Goal: Information Seeking & Learning: Learn about a topic

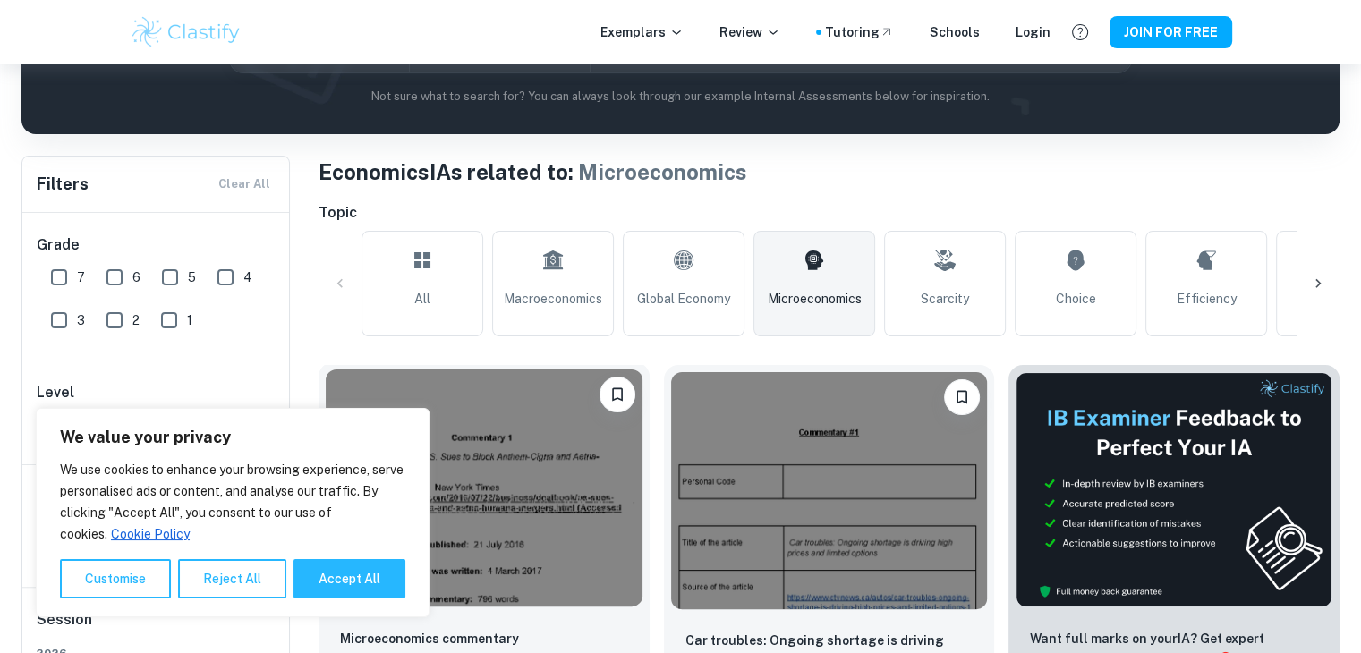
scroll to position [447, 0]
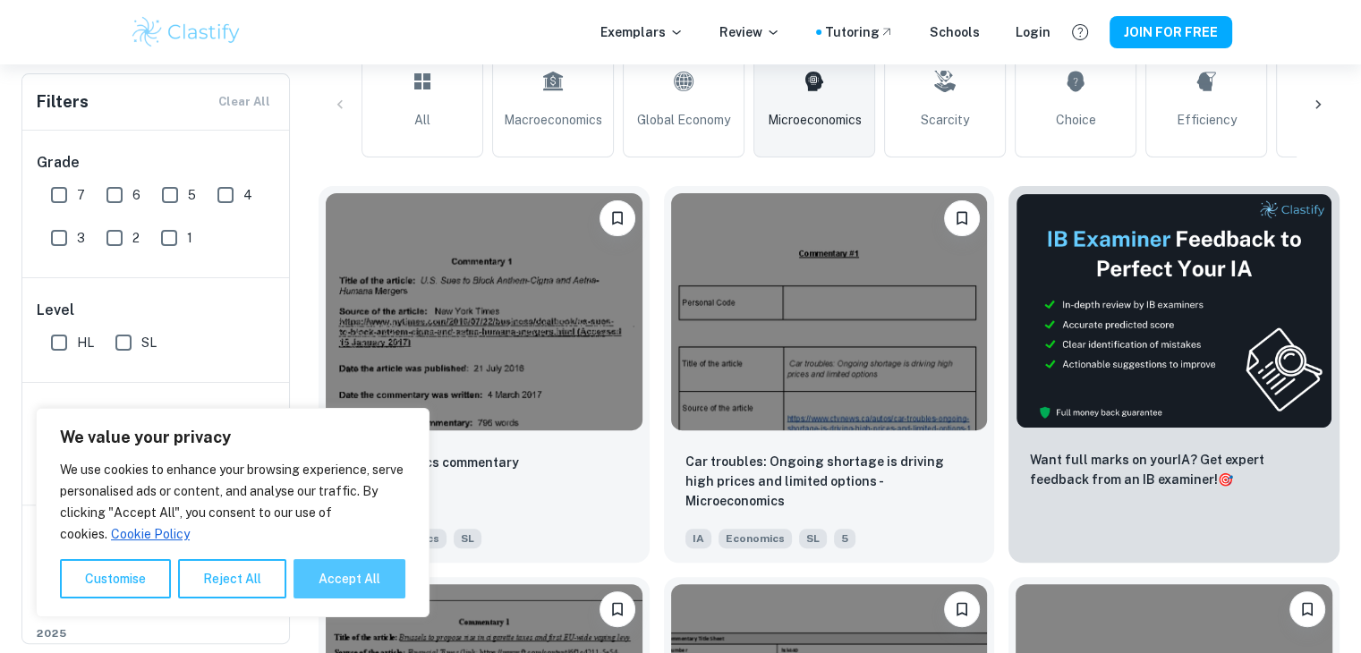
click at [356, 578] on button "Accept All" at bounding box center [350, 578] width 112 height 39
checkbox input "true"
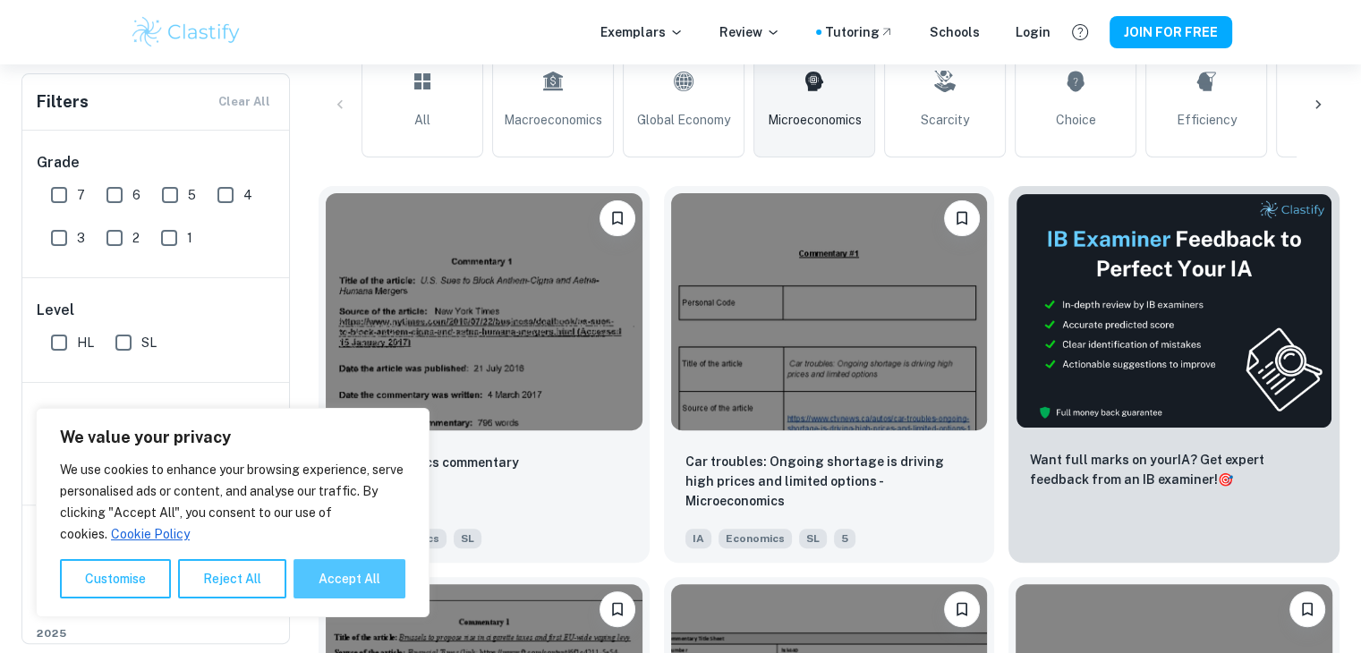
checkbox input "true"
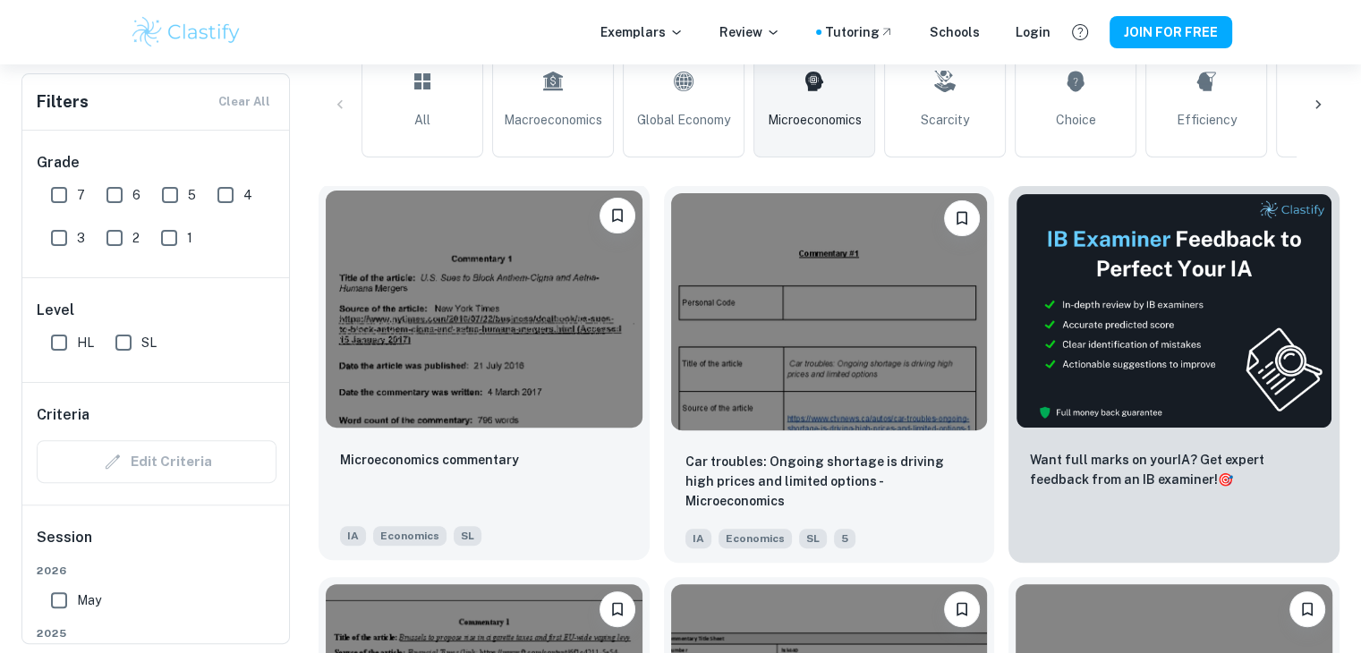
click at [455, 309] on img at bounding box center [484, 309] width 317 height 237
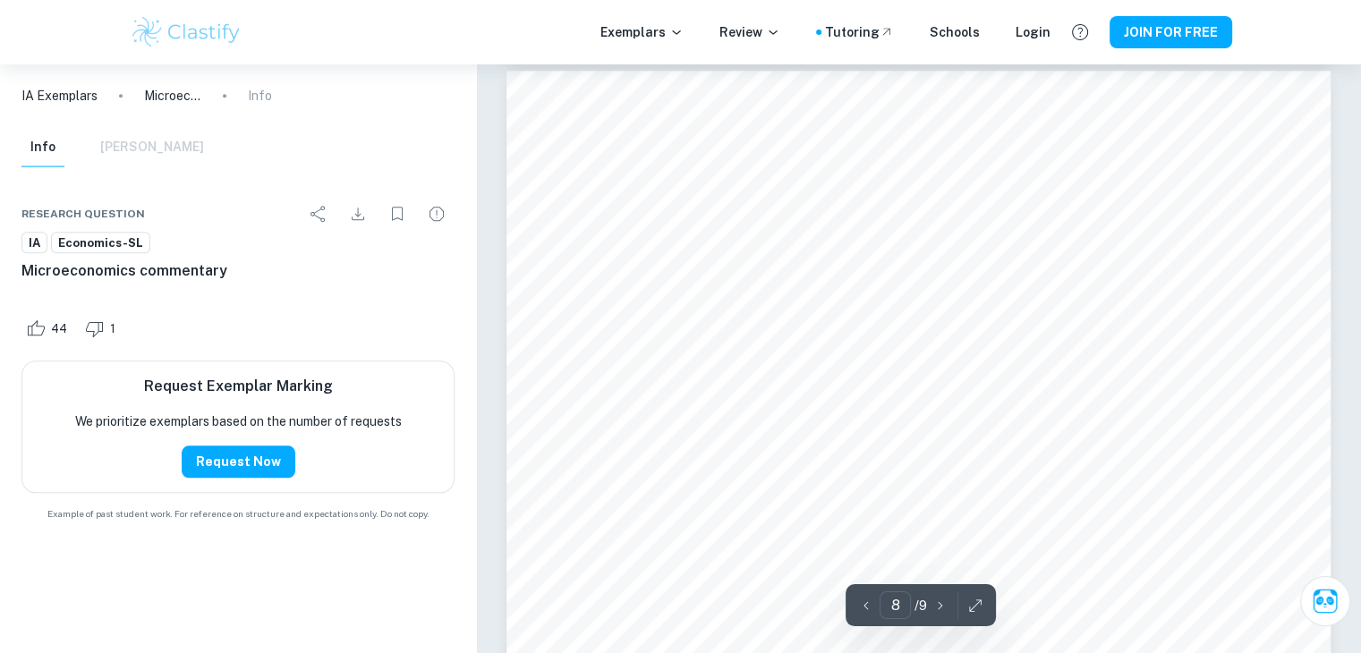
scroll to position [8949, 0]
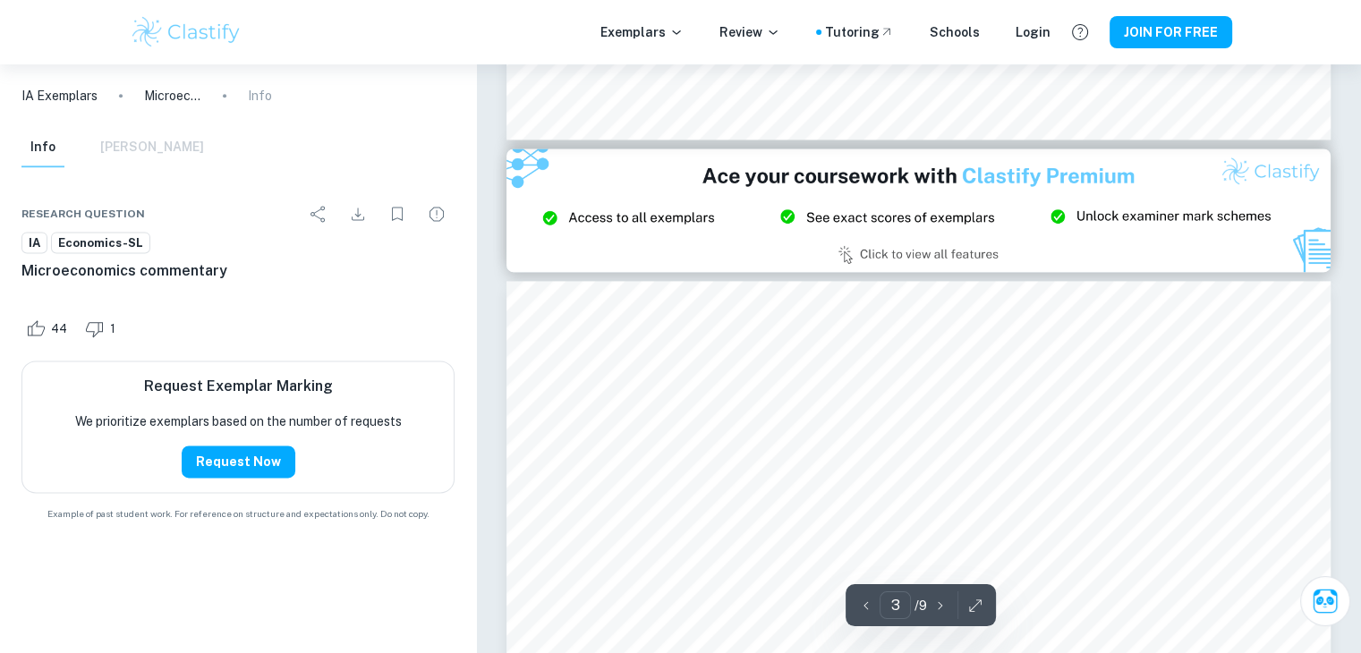
type input "2"
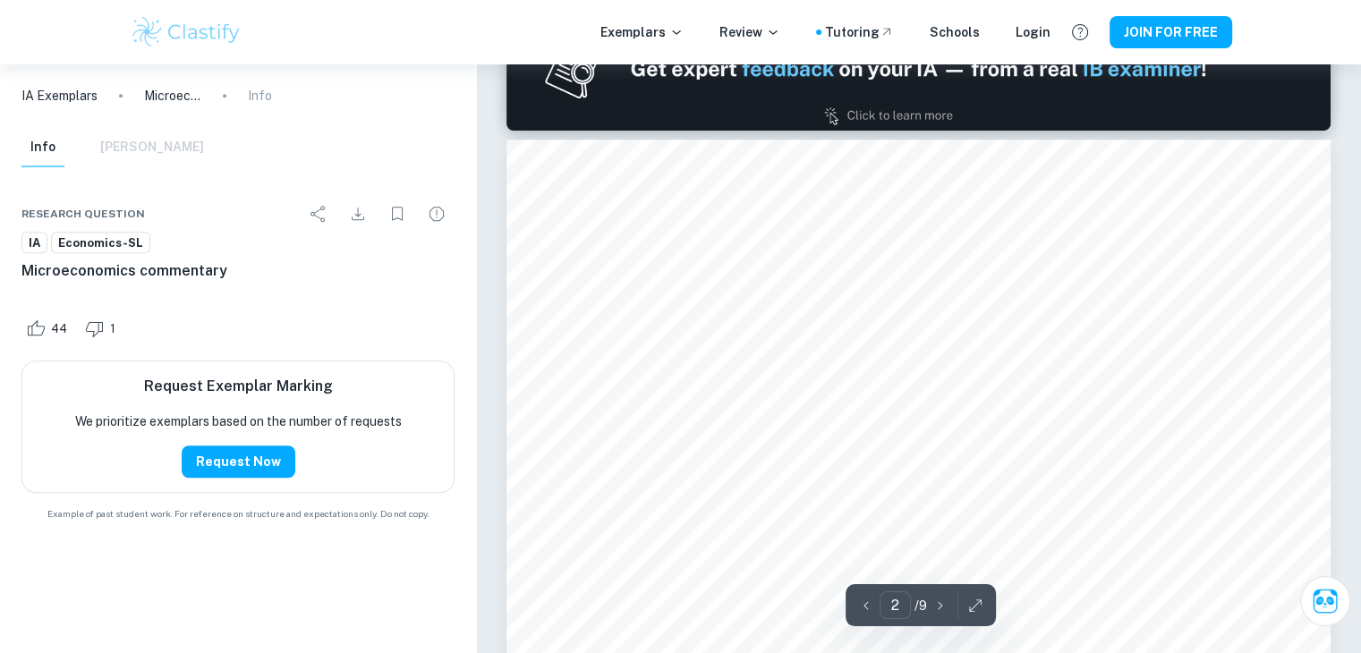
scroll to position [1074, 0]
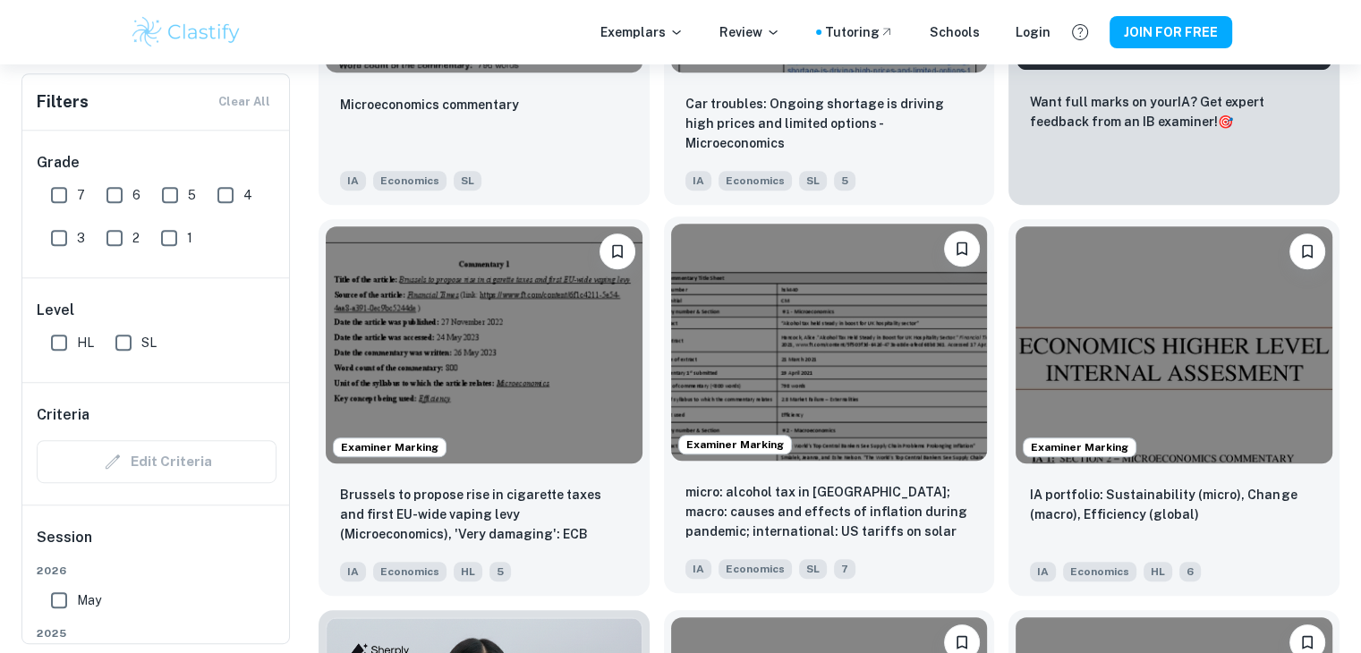
scroll to position [984, 0]
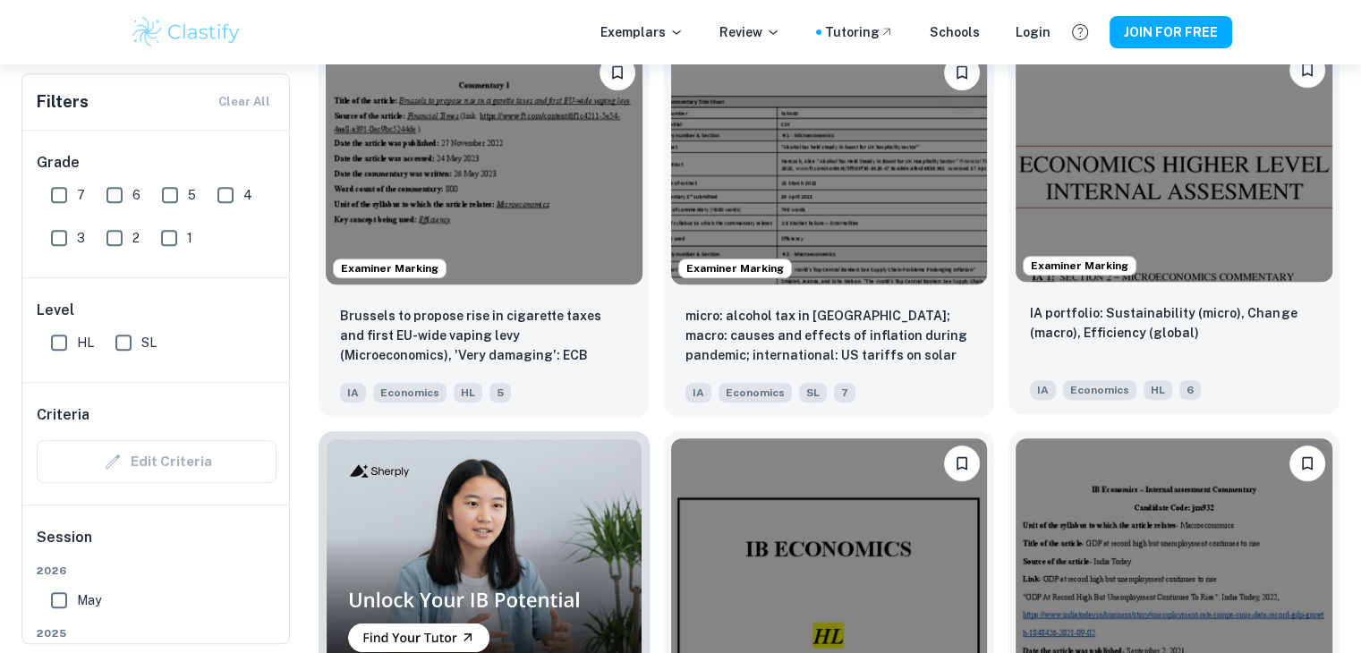
click at [1115, 190] on img at bounding box center [1174, 163] width 317 height 237
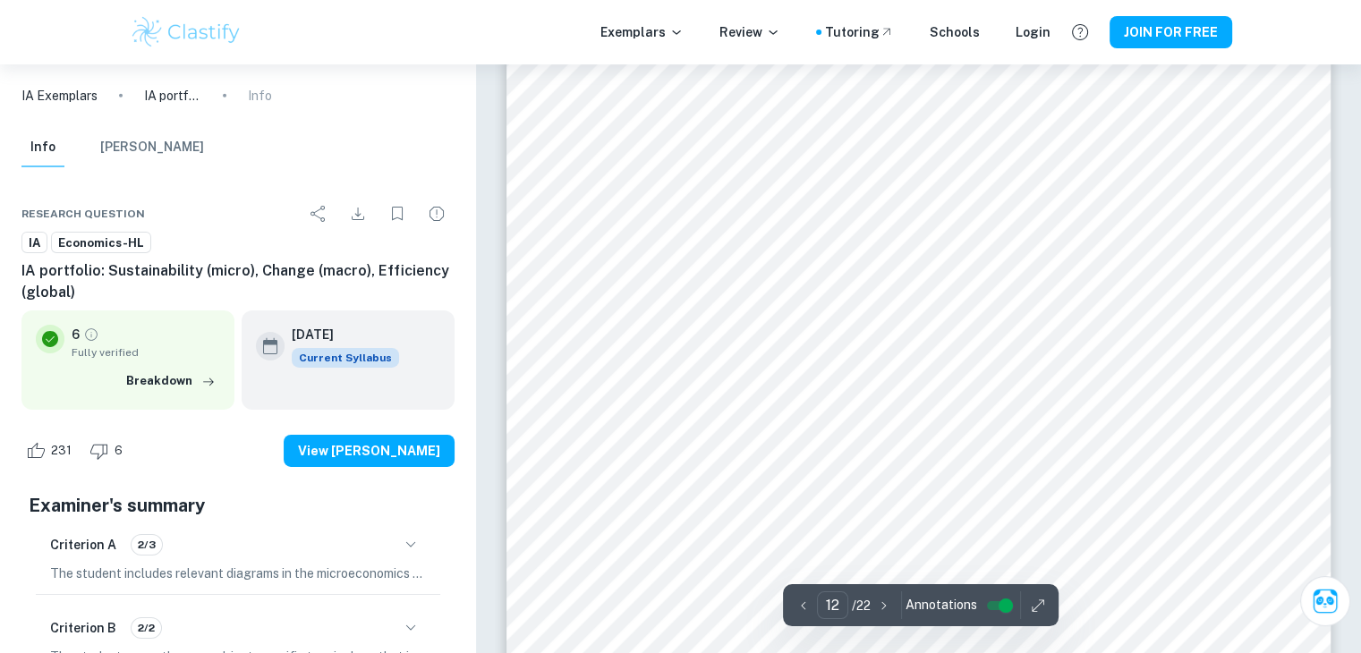
scroll to position [12618, 0]
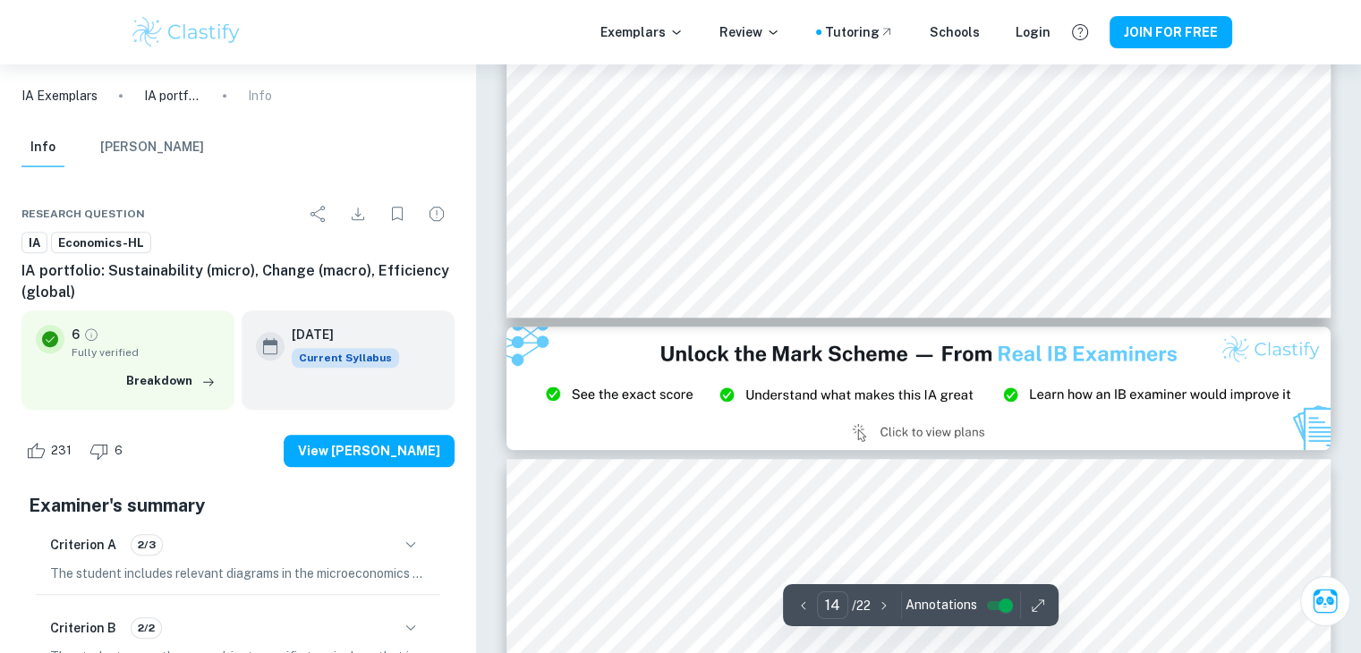
type input "15"
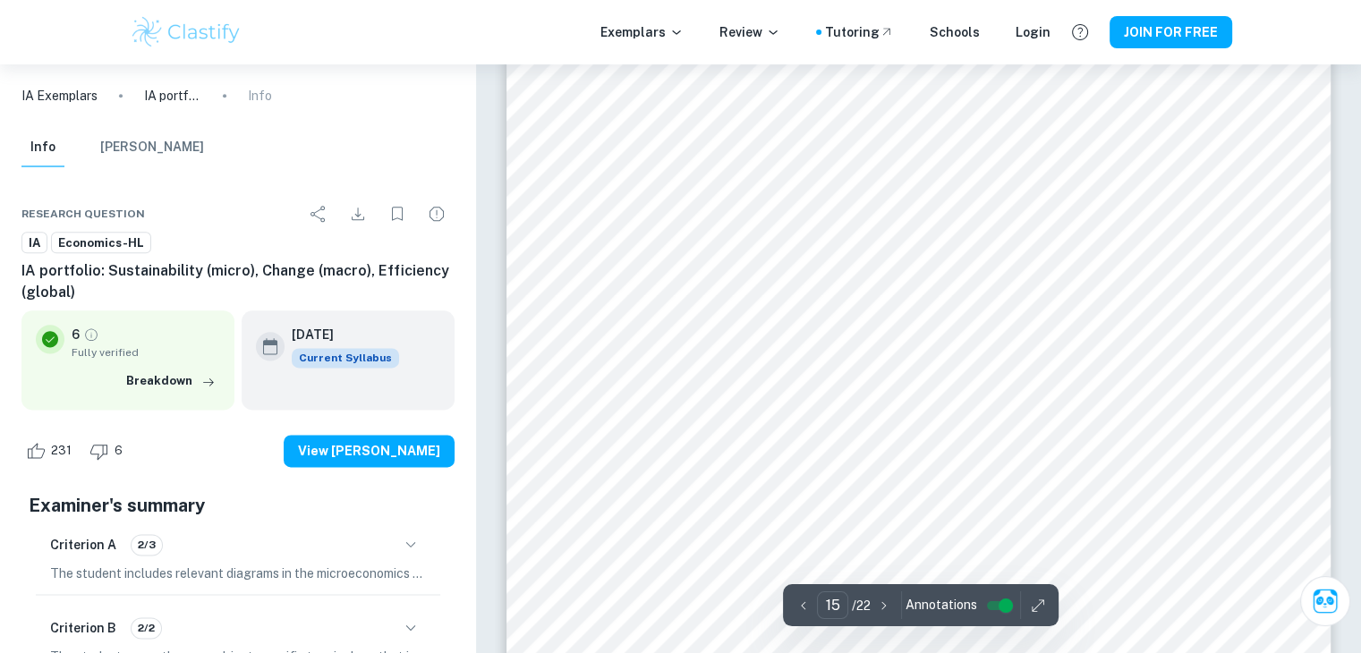
scroll to position [16019, 0]
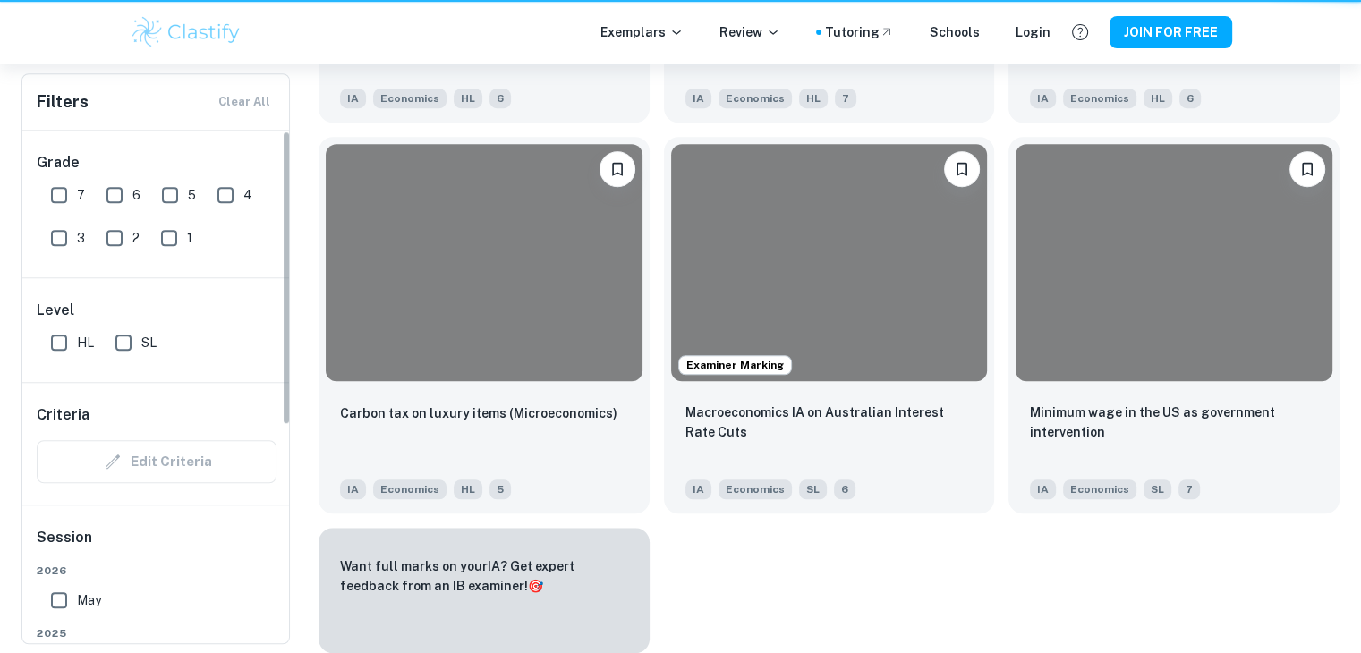
scroll to position [984, 0]
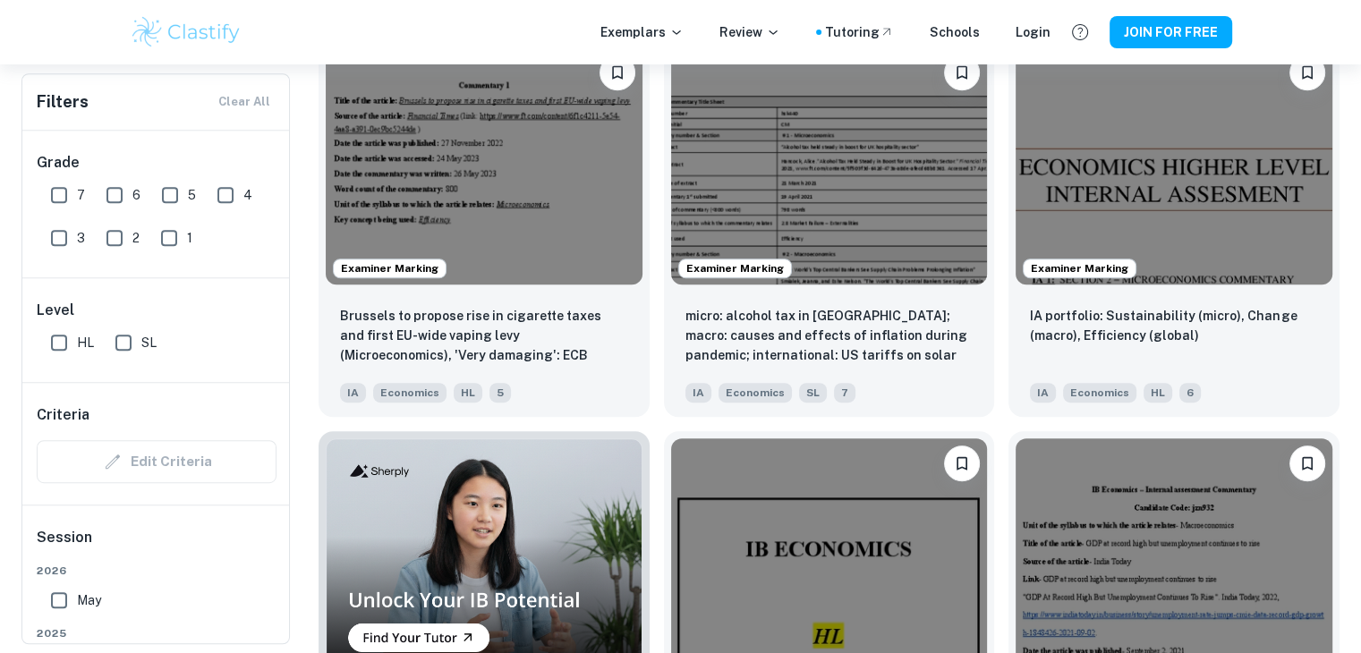
drag, startPoint x: 60, startPoint y: 193, endPoint x: 74, endPoint y: 212, distance: 23.6
click at [60, 193] on input "7" at bounding box center [59, 195] width 36 height 36
checkbox input "true"
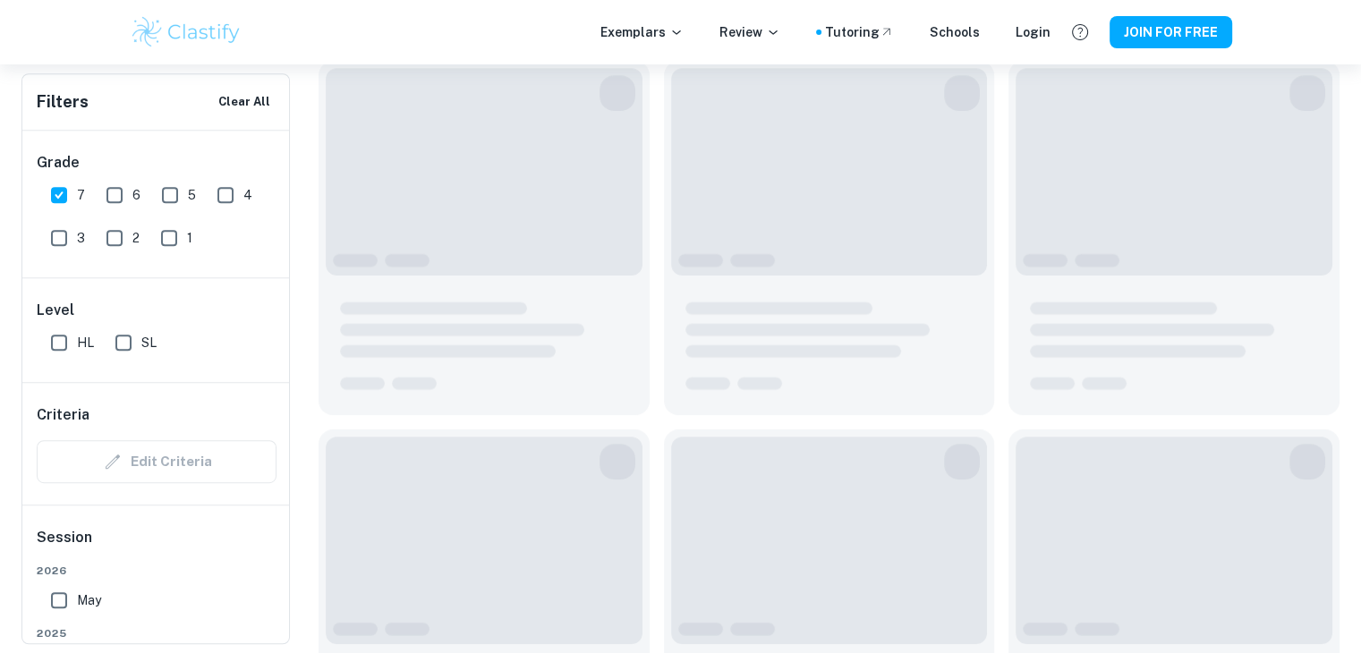
scroll to position [1027, 0]
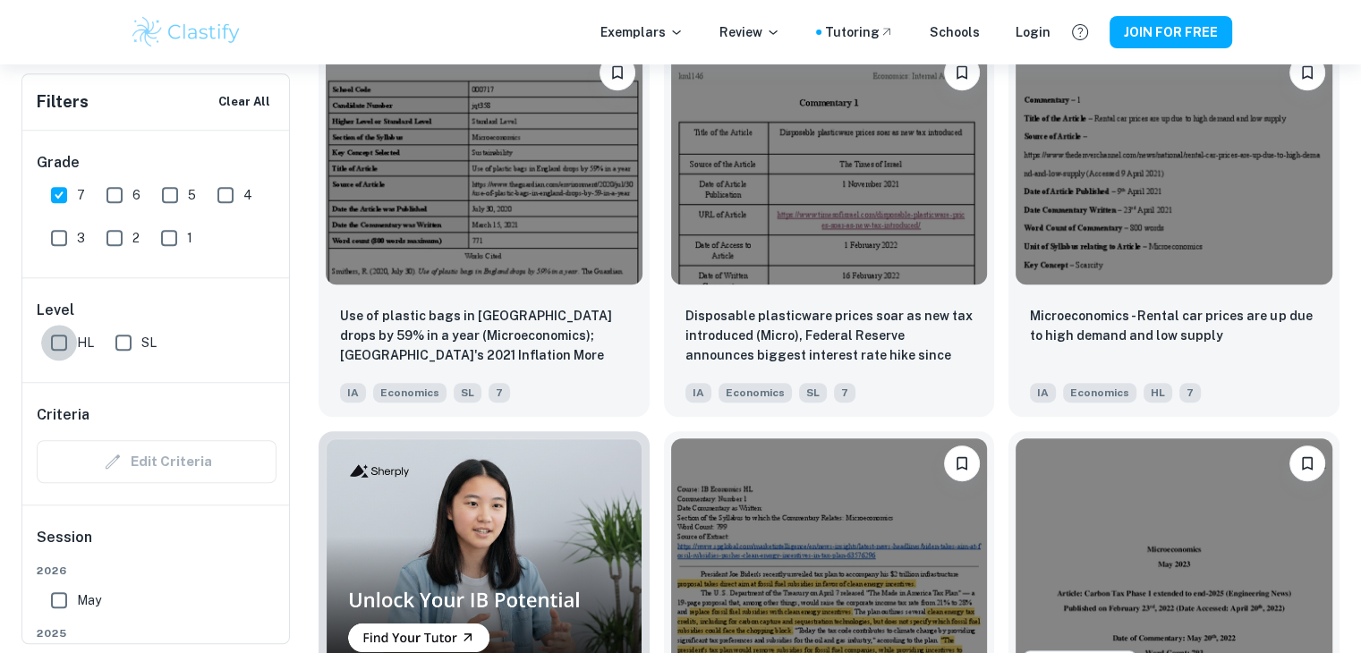
click at [62, 340] on input "HL" at bounding box center [59, 343] width 36 height 36
checkbox input "true"
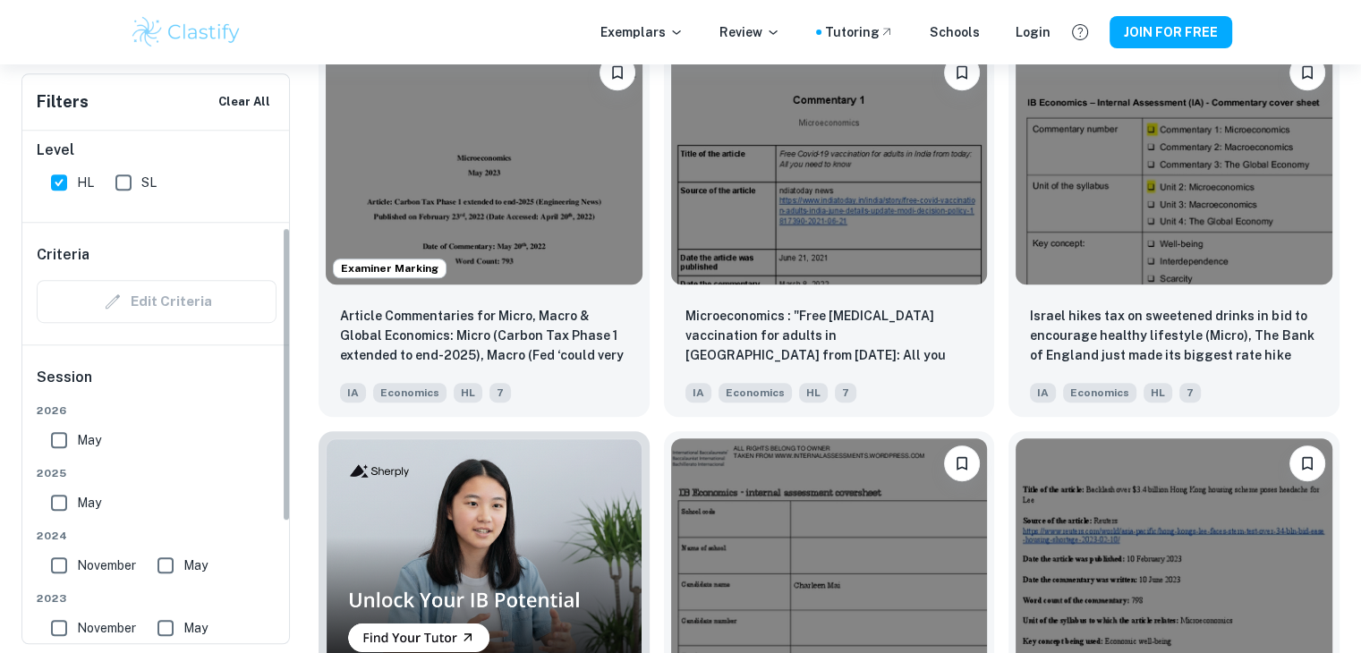
scroll to position [179, 0]
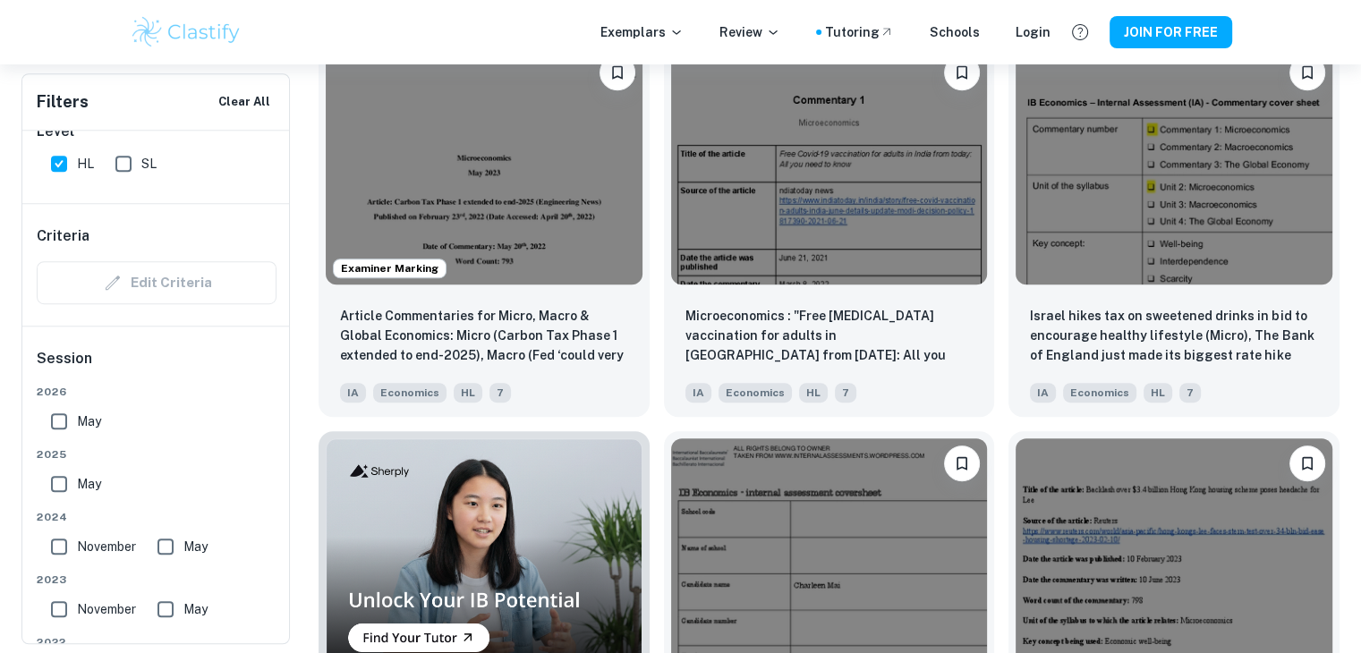
click at [53, 421] on input "May" at bounding box center [59, 422] width 36 height 36
checkbox input "true"
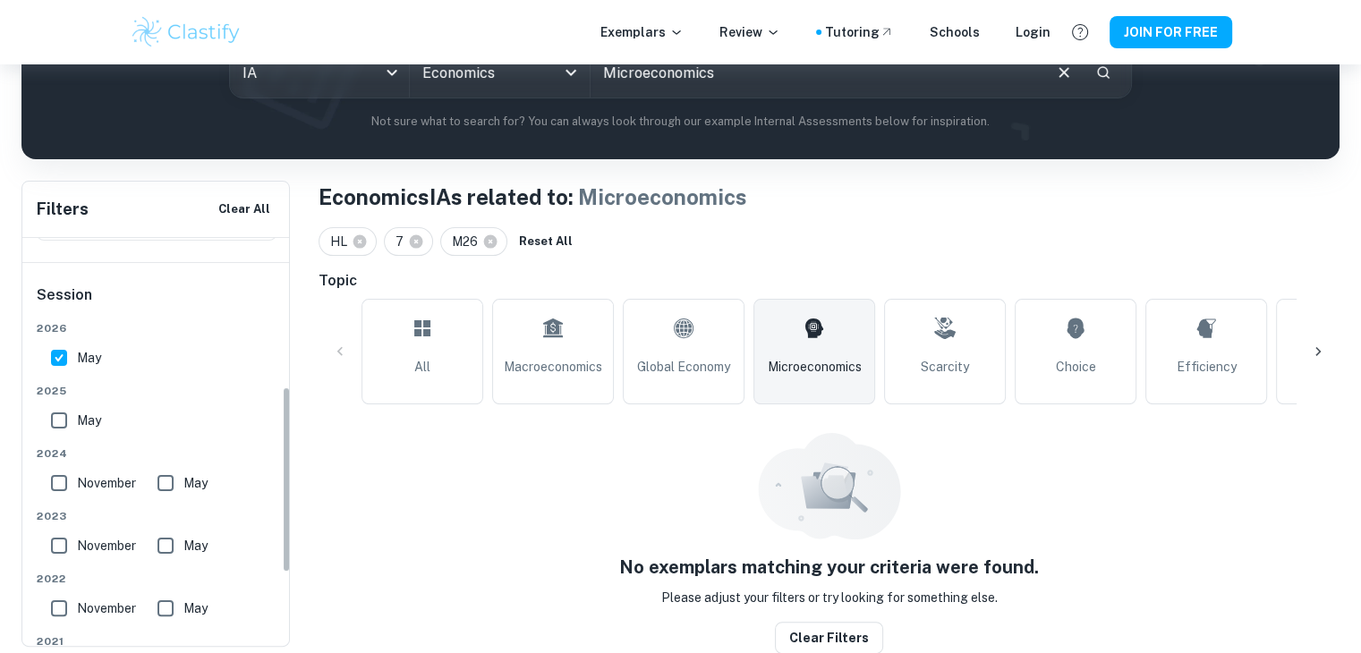
scroll to position [358, 0]
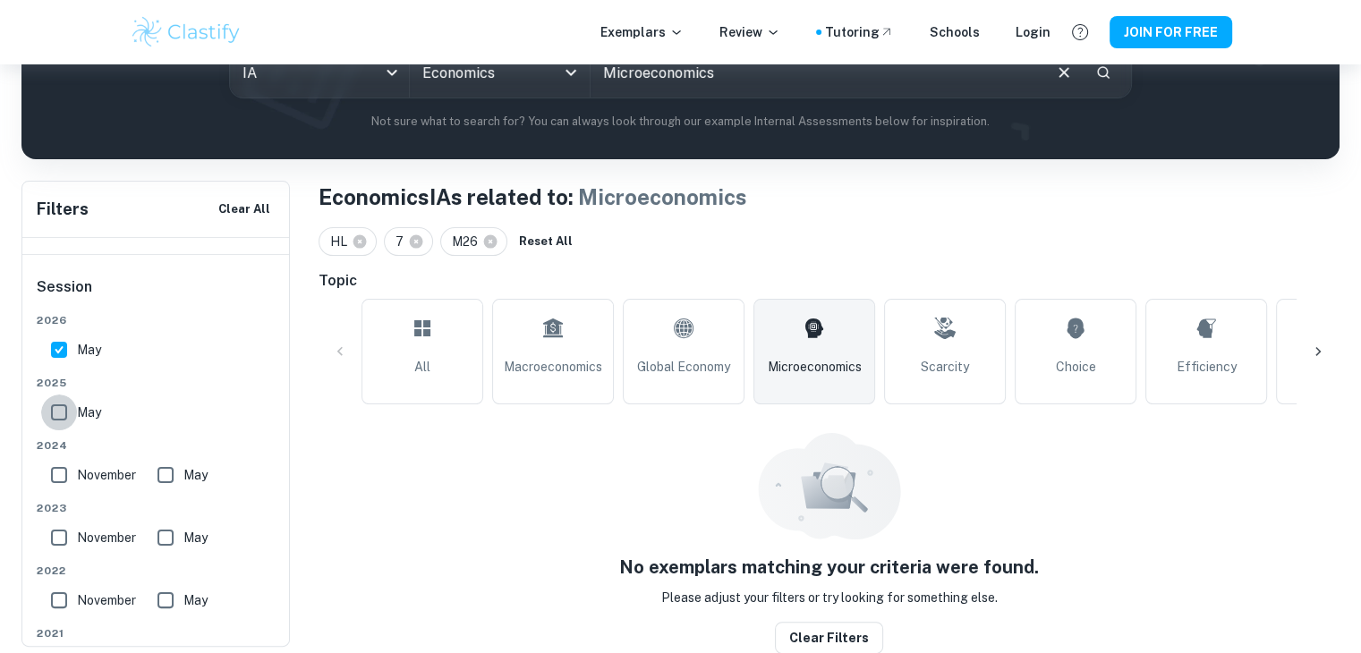
click at [57, 413] on input "May" at bounding box center [59, 413] width 36 height 36
checkbox input "true"
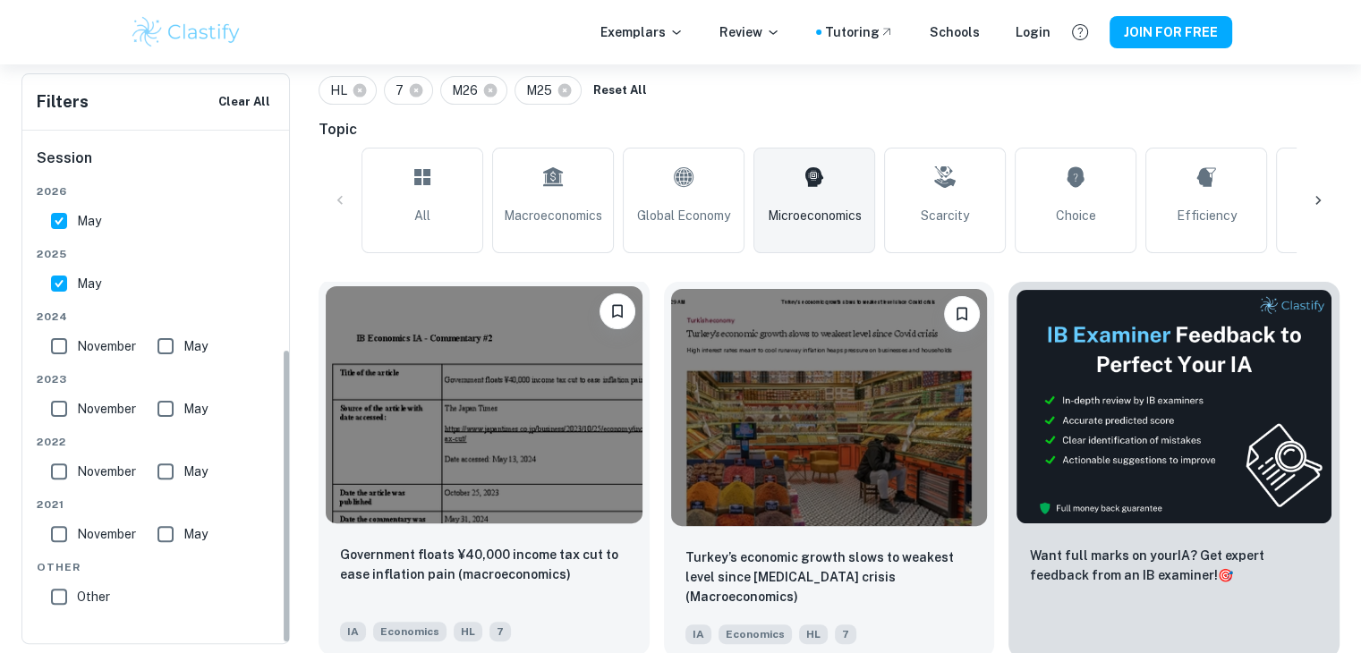
scroll to position [512, 0]
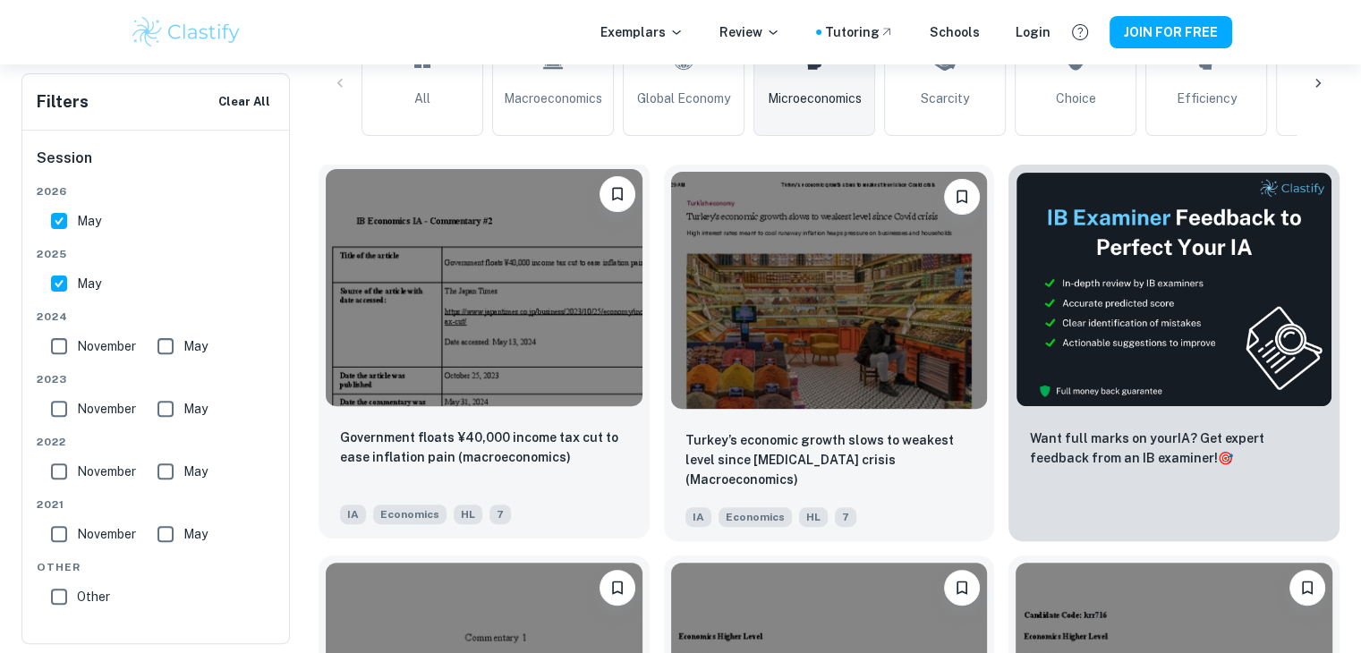
click at [483, 339] on img at bounding box center [484, 287] width 317 height 237
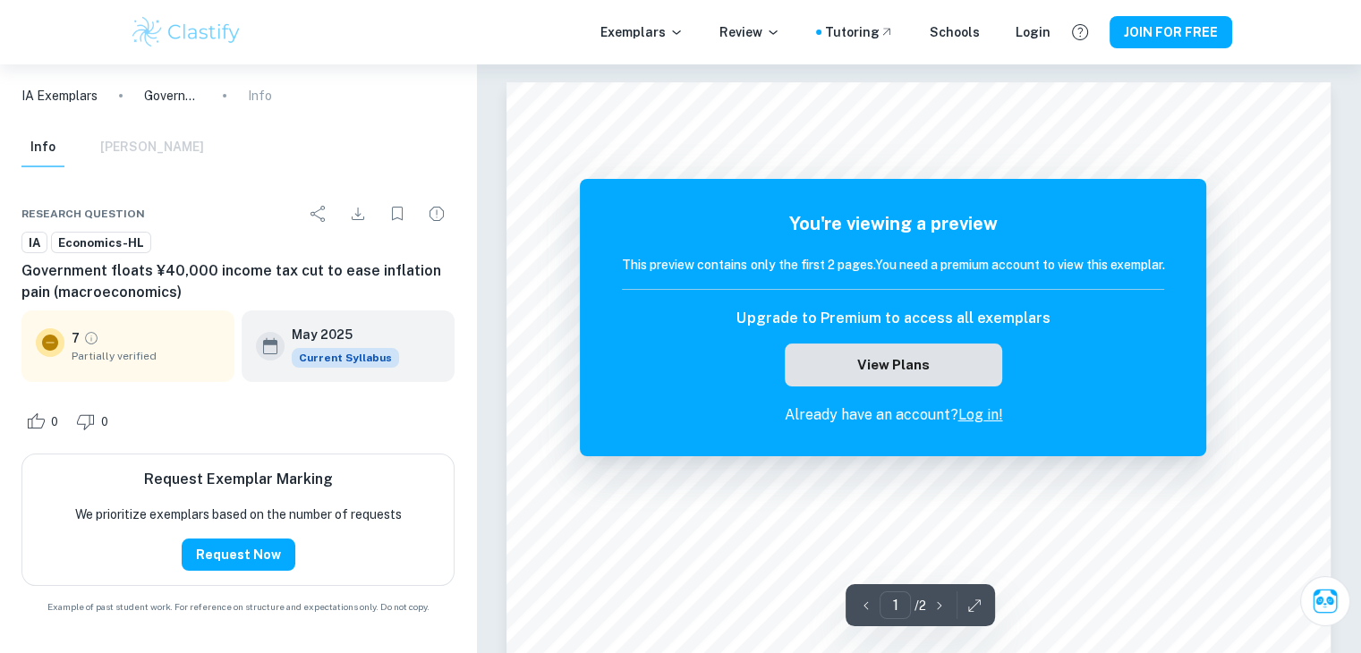
click at [911, 355] on button "View Plans" at bounding box center [893, 365] width 217 height 43
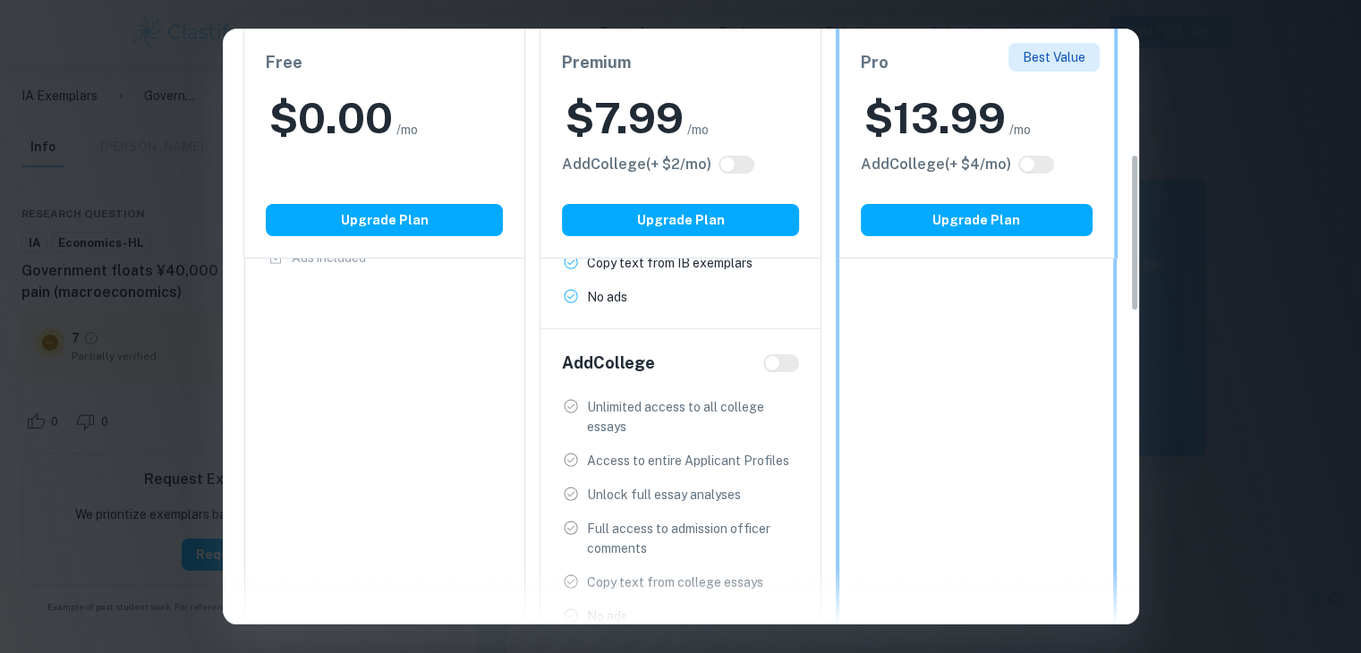
scroll to position [626, 0]
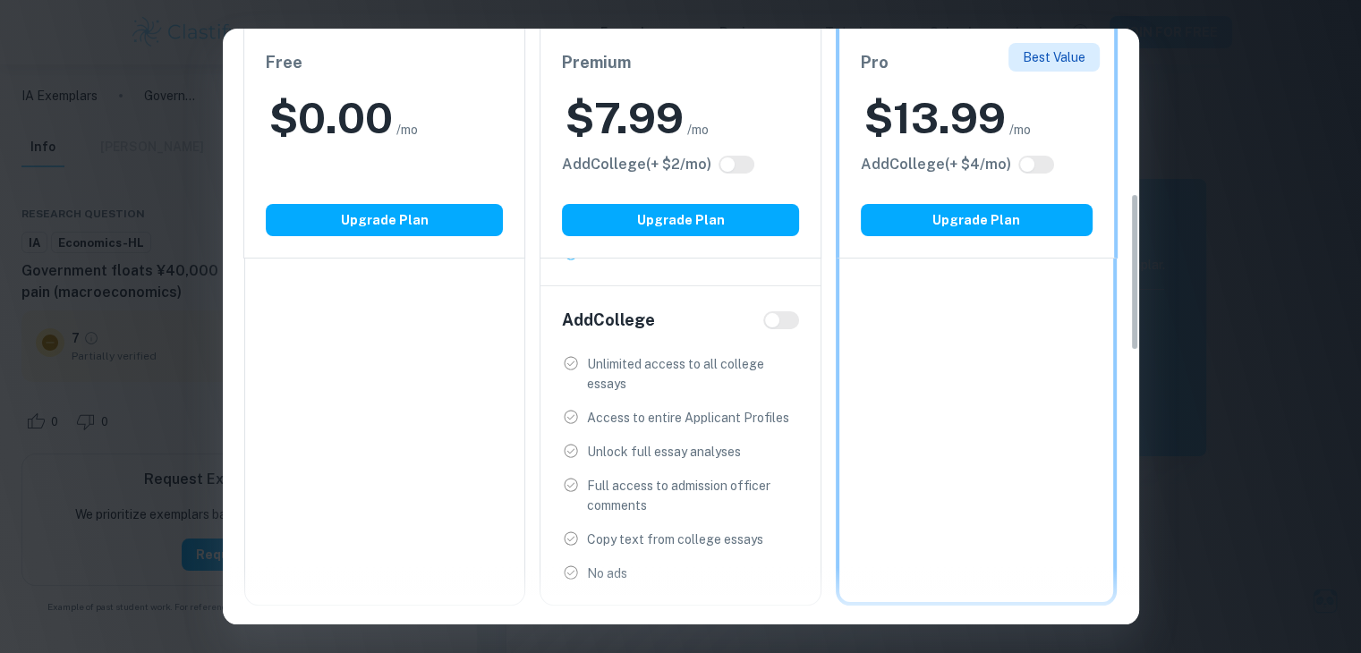
click at [1150, 70] on div "Easily Ace Your IB Coursework & Crush College Essays. Get Clastify Premium Get …" at bounding box center [680, 326] width 1361 height 653
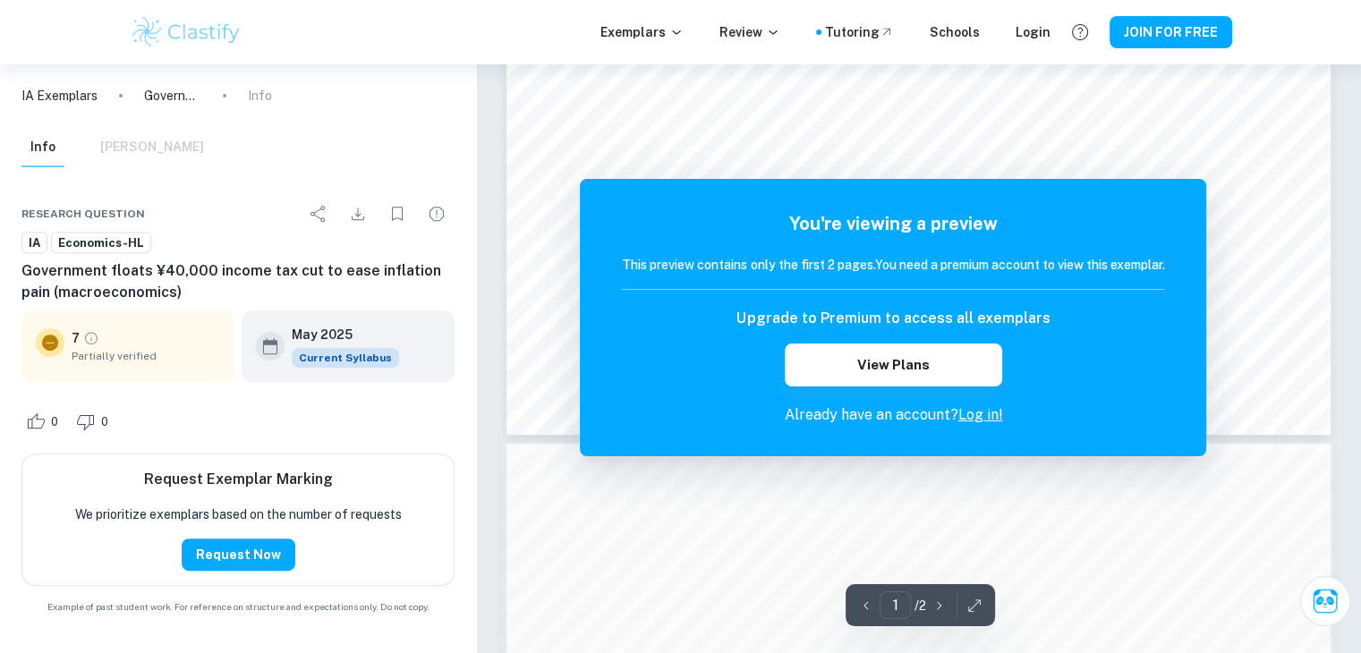
scroll to position [0, 0]
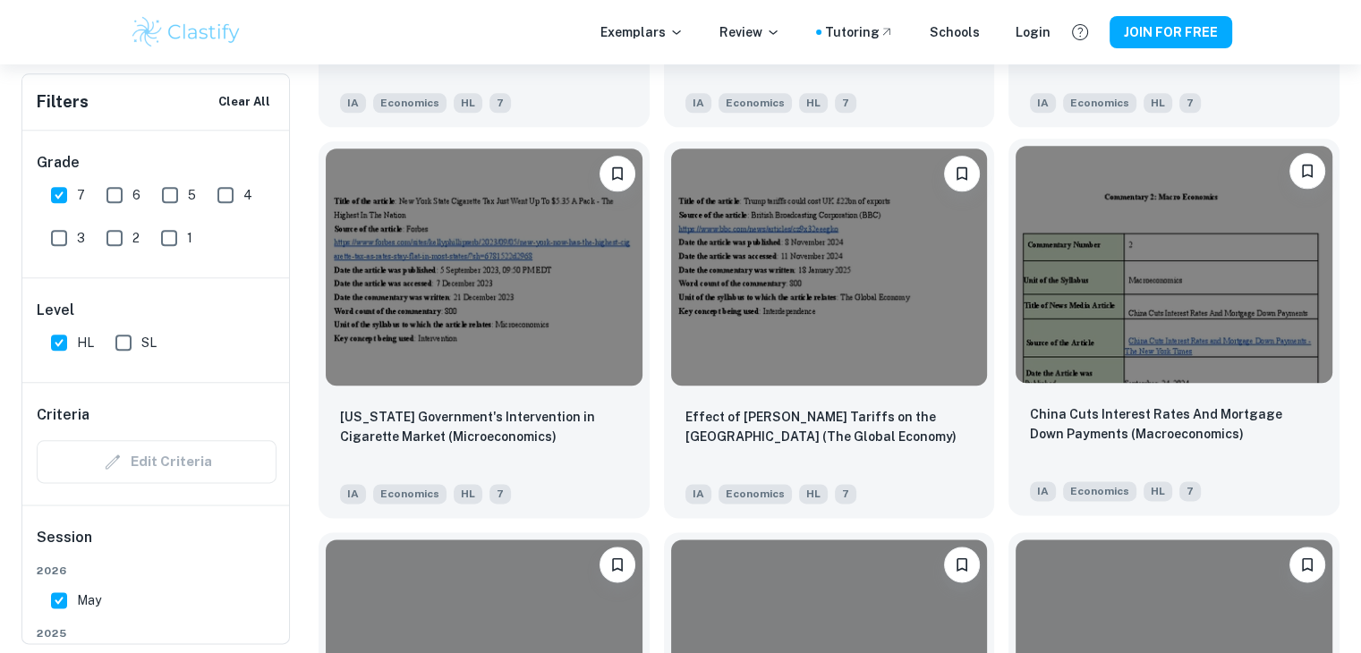
scroll to position [2123, 0]
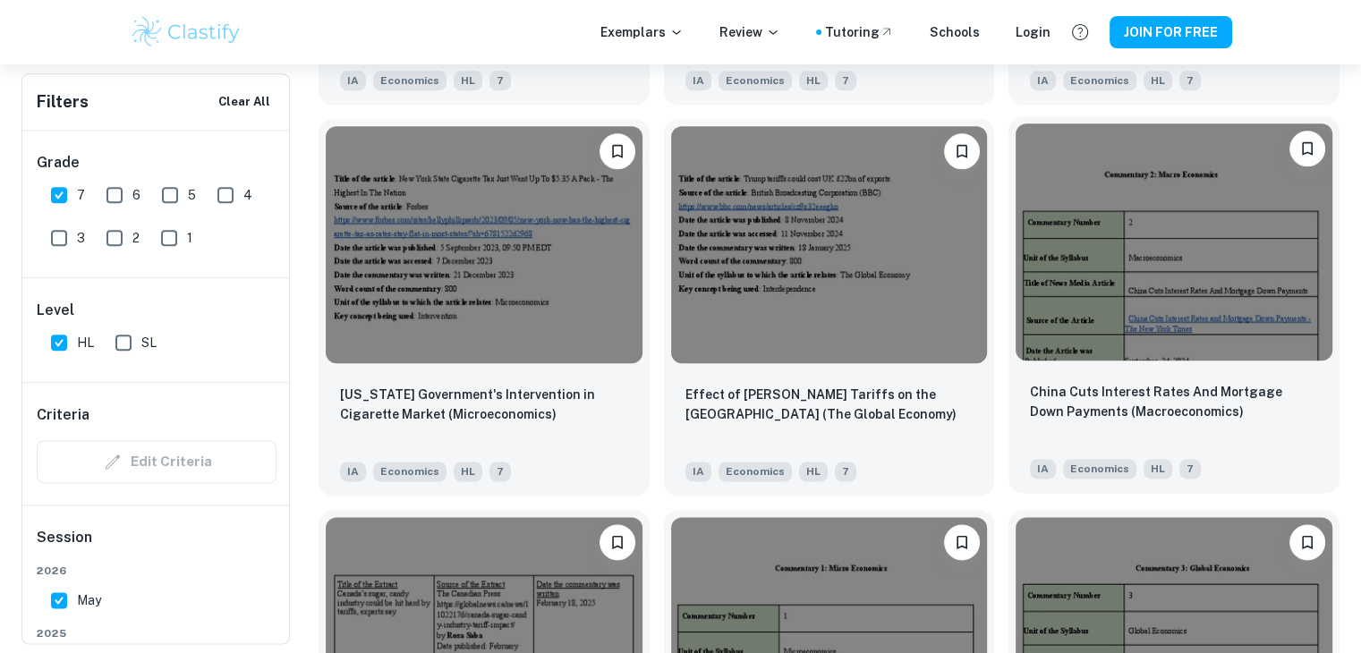
click at [1086, 273] on img at bounding box center [1174, 241] width 317 height 237
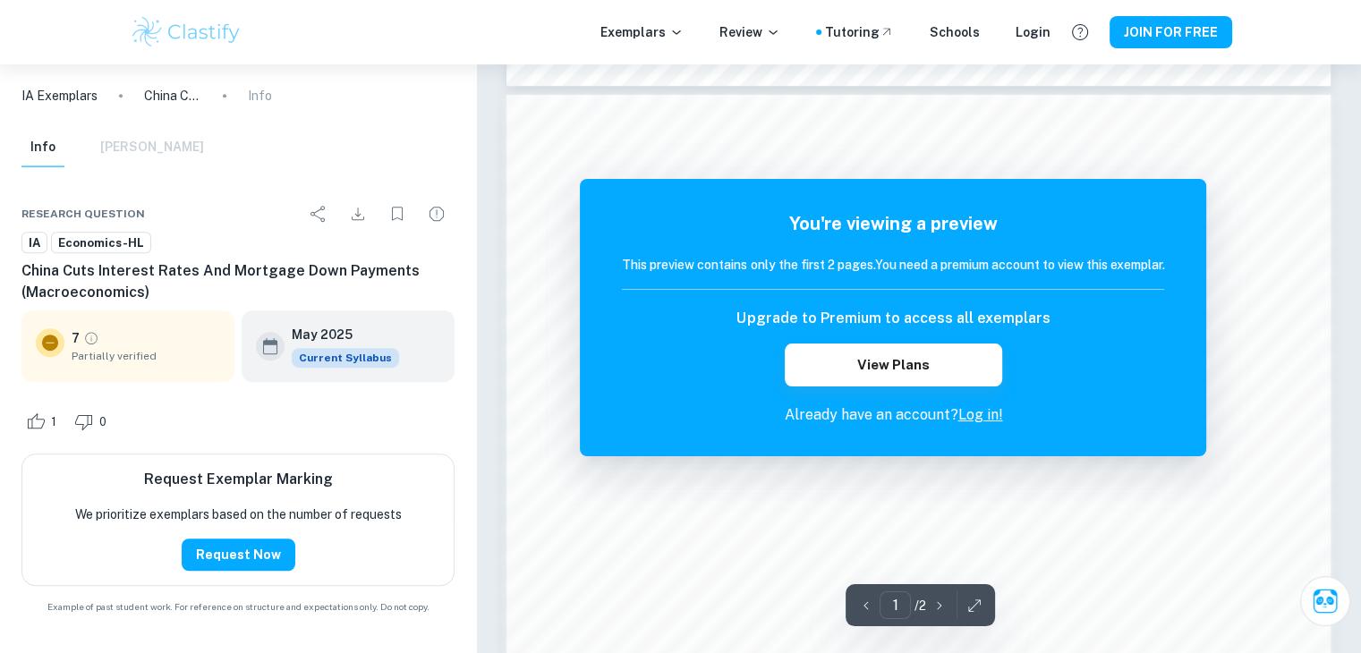
scroll to position [1253, 0]
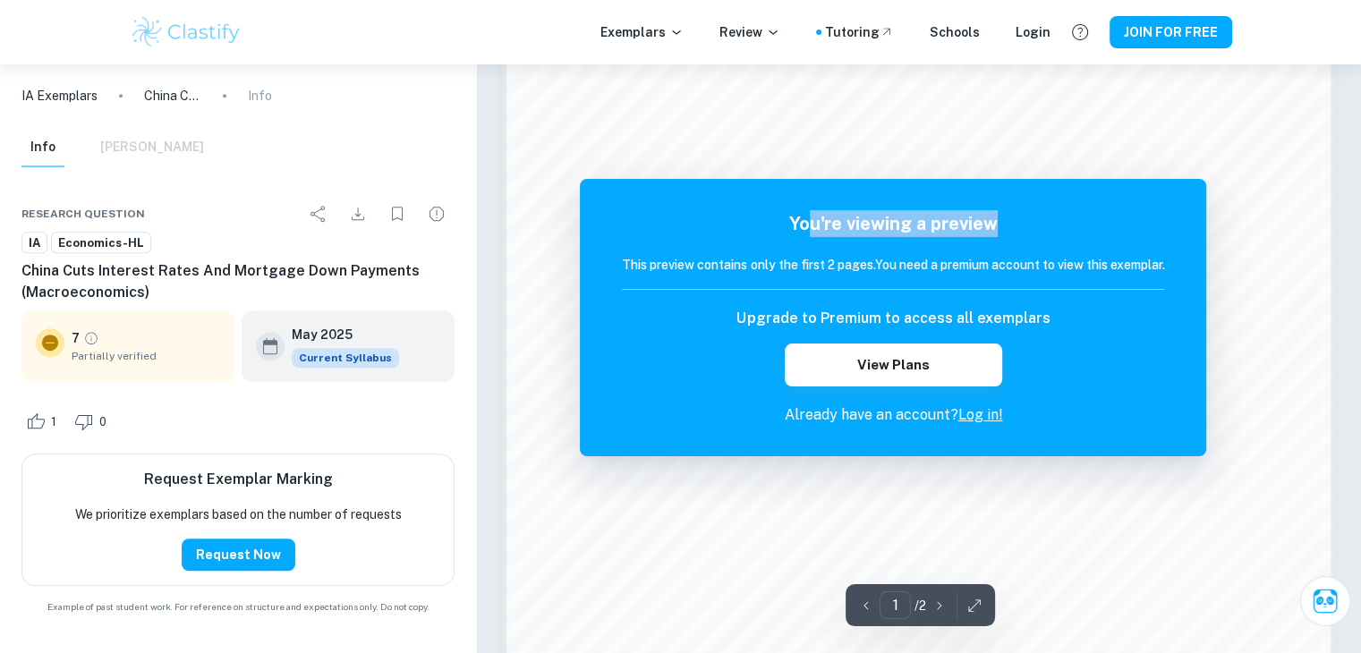
drag, startPoint x: 808, startPoint y: 209, endPoint x: 1018, endPoint y: 234, distance: 210.9
click at [1018, 234] on div "You're viewing a preview This preview contains only the first 2 pages. You need…" at bounding box center [893, 317] width 626 height 277
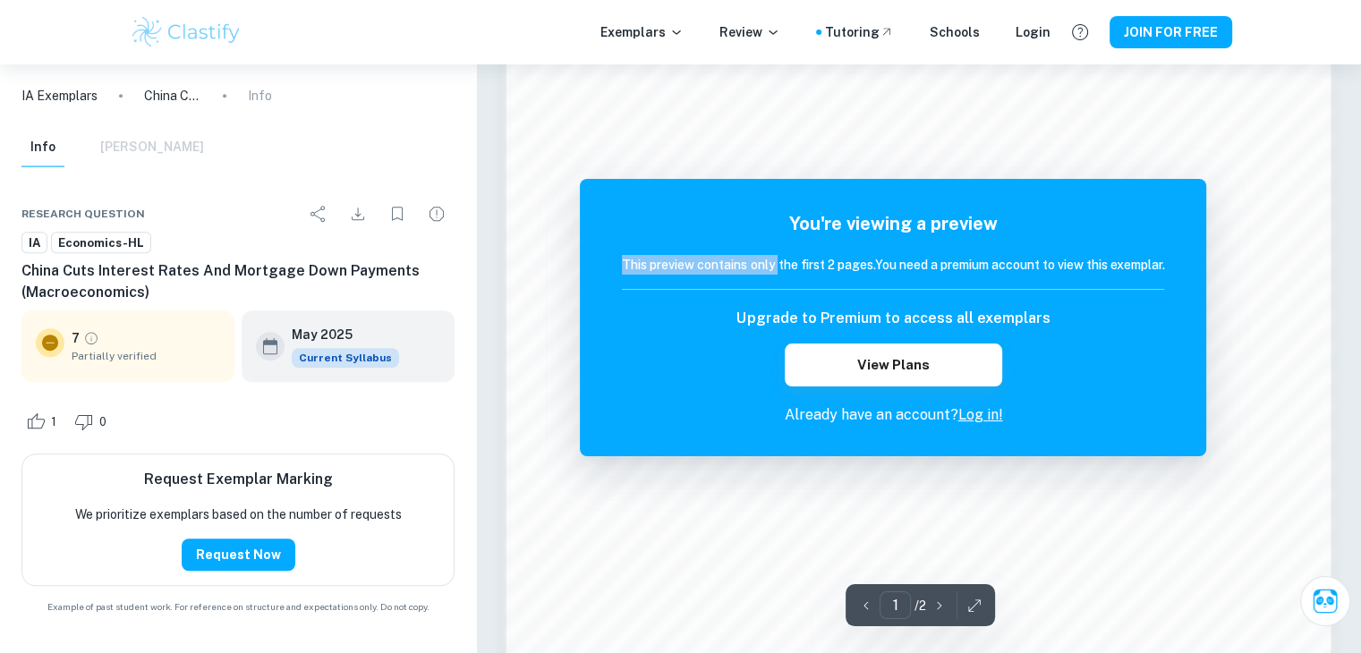
drag, startPoint x: 592, startPoint y: 277, endPoint x: 771, endPoint y: 273, distance: 179.0
click at [771, 273] on div "You're viewing a preview This preview contains only the first 2 pages. You need…" at bounding box center [893, 317] width 626 height 277
click at [784, 234] on h5 "You're viewing a preview" at bounding box center [893, 223] width 542 height 27
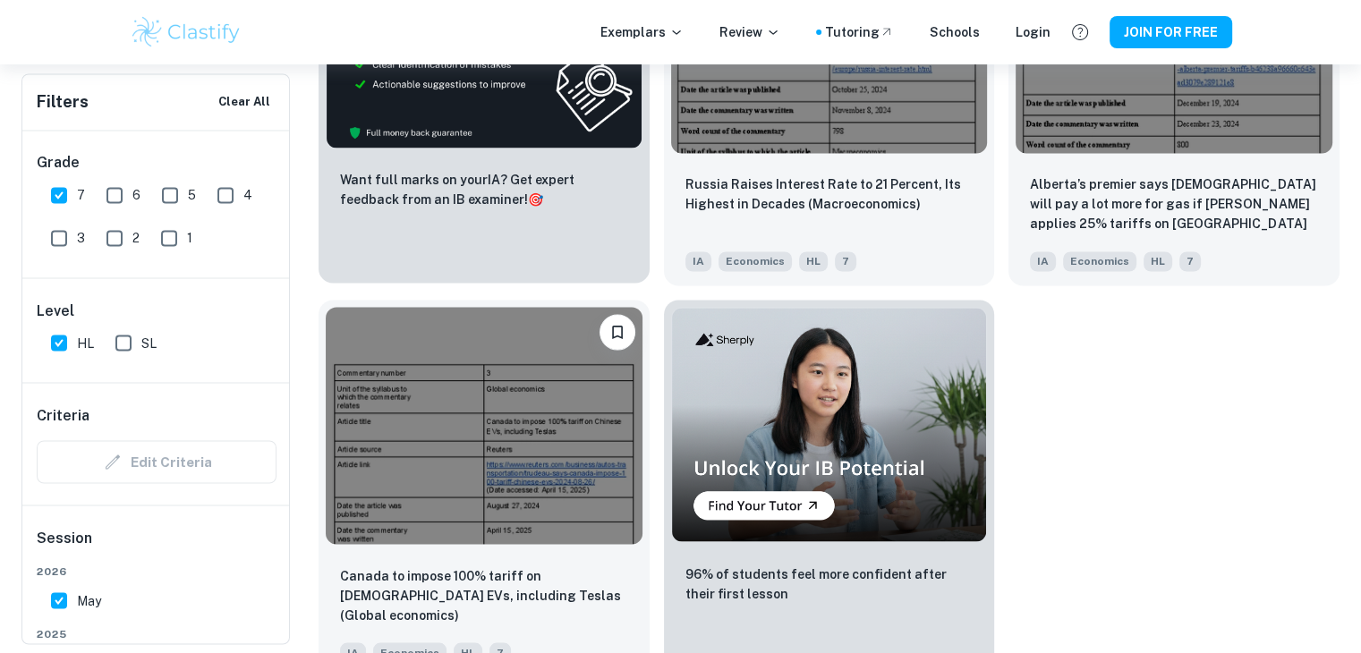
scroll to position [3143, 0]
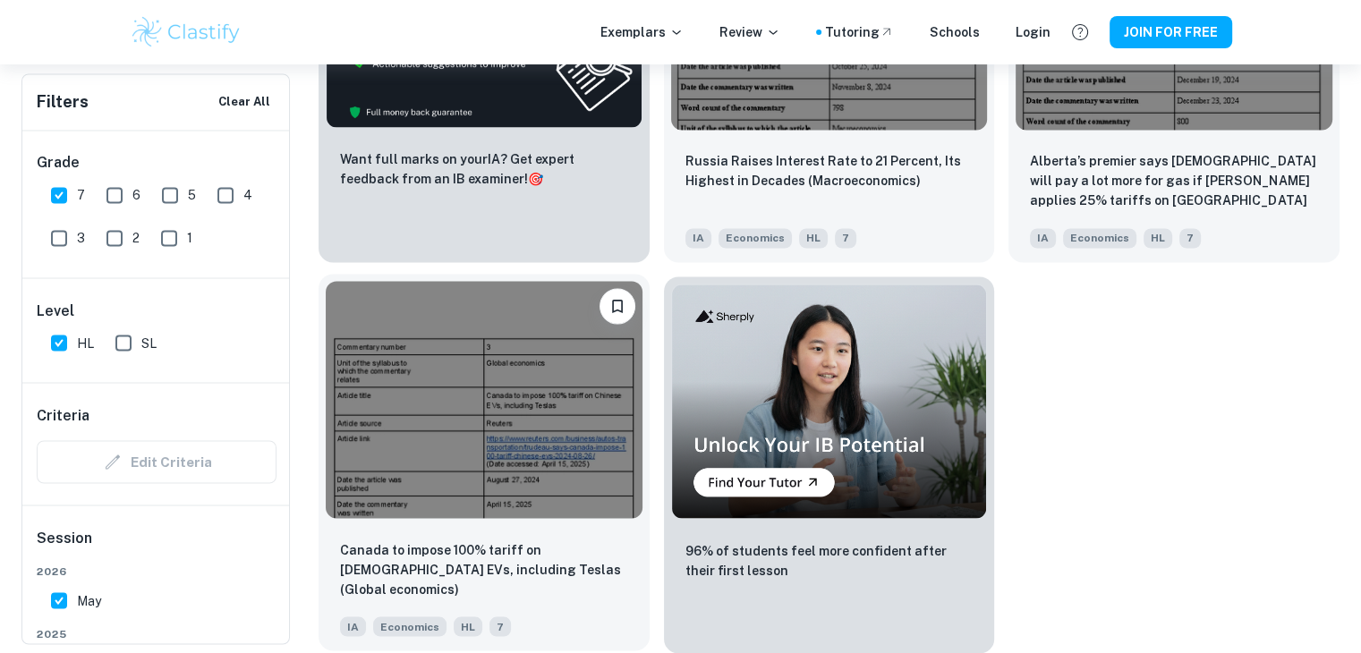
click at [442, 418] on img at bounding box center [484, 399] width 317 height 237
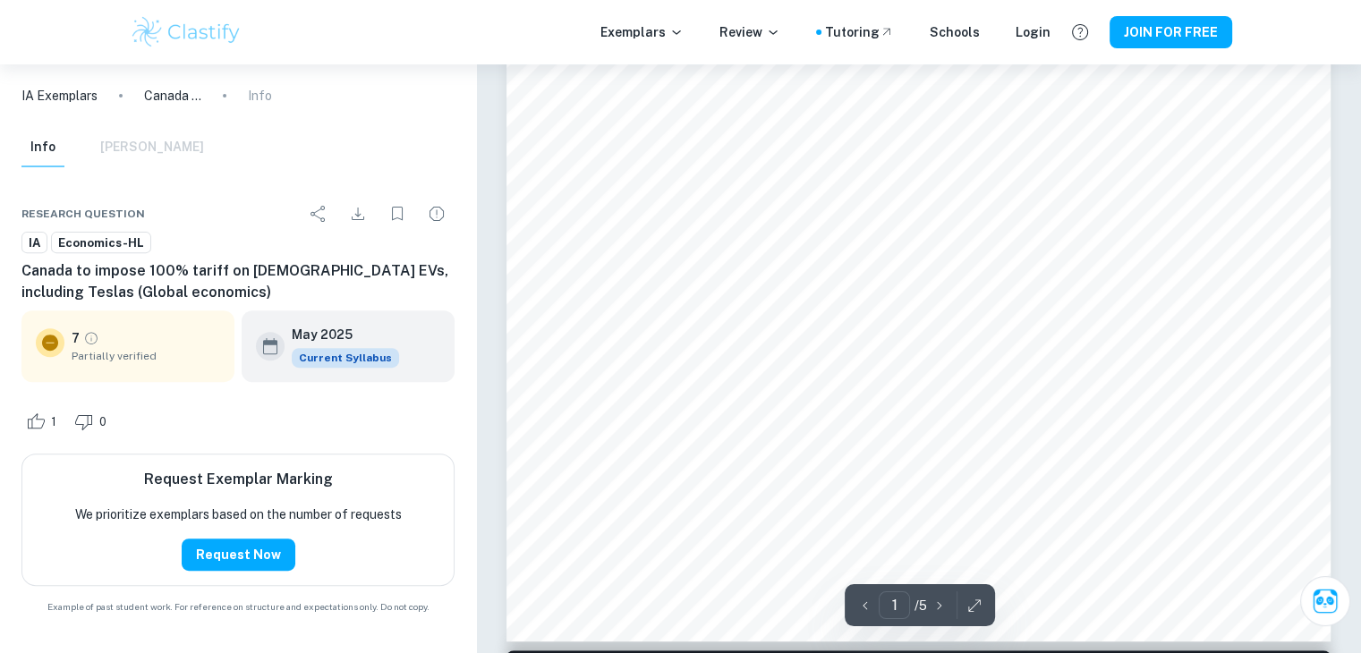
scroll to position [379, 0]
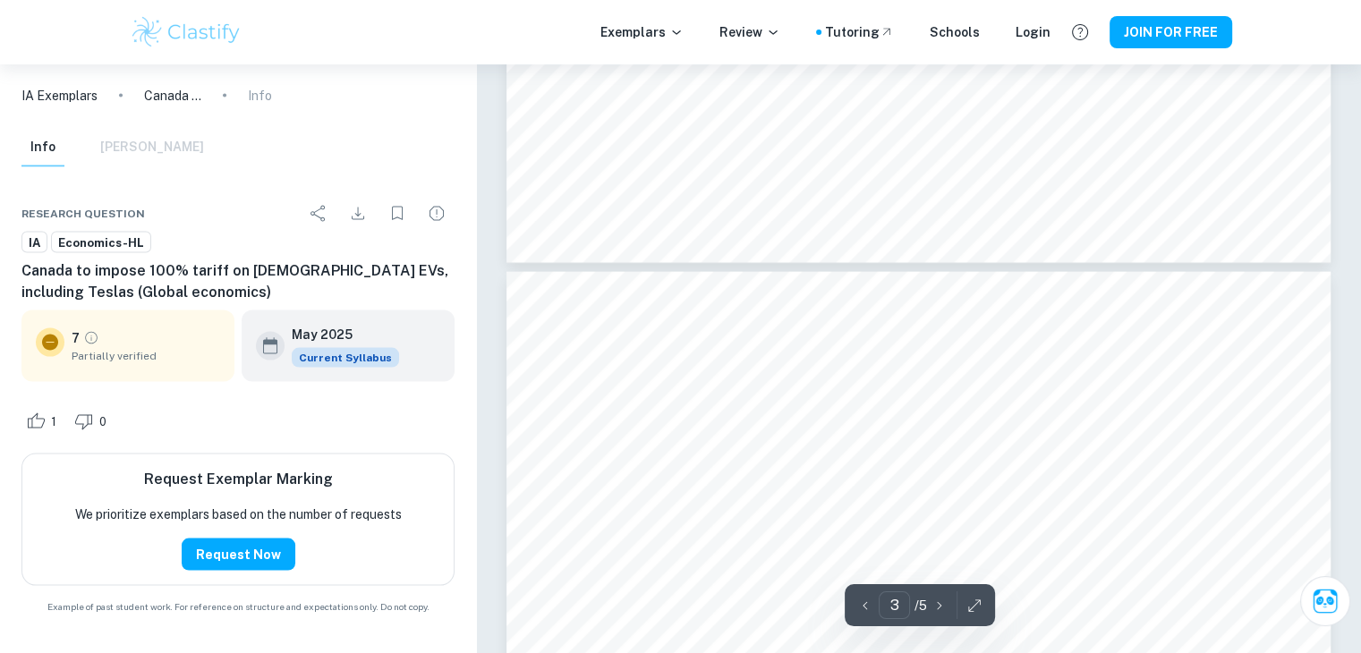
type input "4"
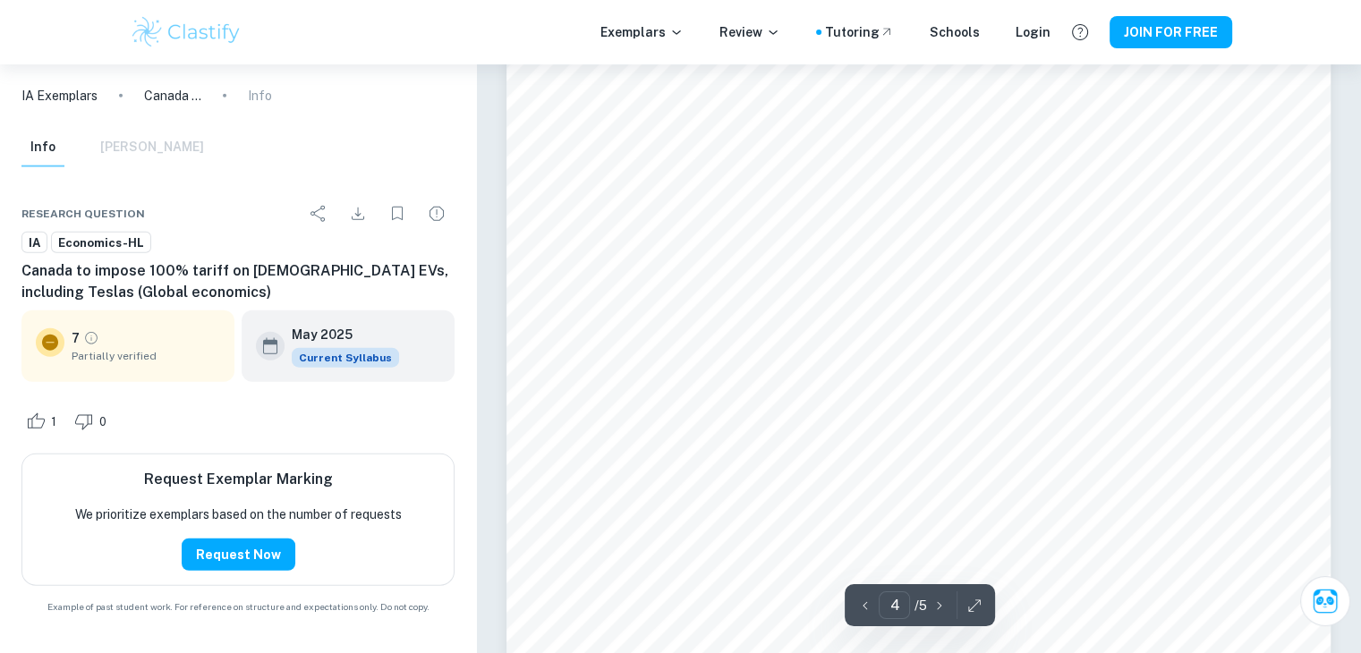
scroll to position [4406, 0]
